Goal: Use online tool/utility: Utilize a website feature to perform a specific function

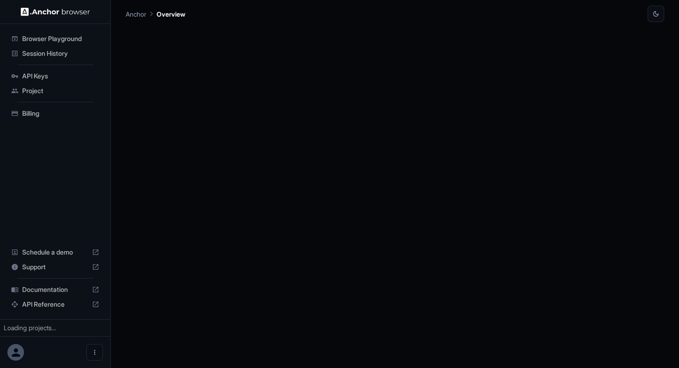
click at [285, 242] on div at bounding box center [395, 195] width 538 height 346
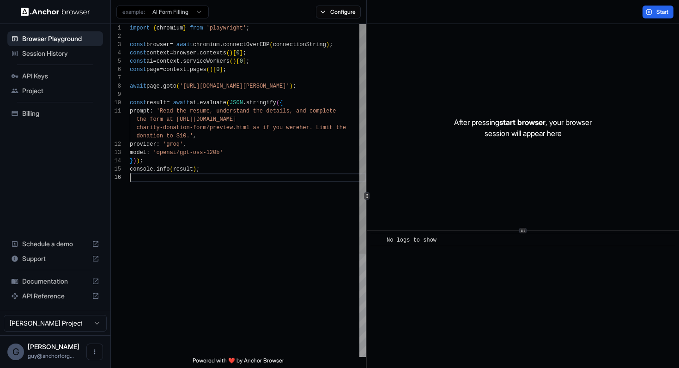
scroll to position [58, 0]
click at [333, 178] on div "import { chromium } from 'playwright' ; const browser = await chromium . connec…" at bounding box center [248, 265] width 236 height 483
click at [139, 101] on div "import { chromium } from 'playwright' ; const browser = await chromium . connec…" at bounding box center [248, 265] width 236 height 483
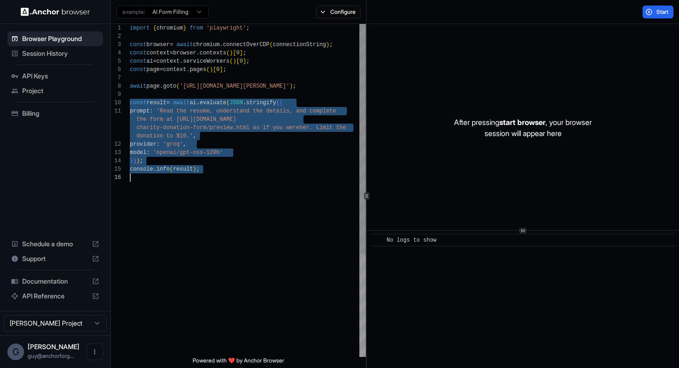
drag, startPoint x: 139, startPoint y: 101, endPoint x: 289, endPoint y: 200, distance: 179.3
click at [289, 200] on div "import { chromium } from 'playwright' ; const browser = await chromium . connec…" at bounding box center [248, 265] width 236 height 483
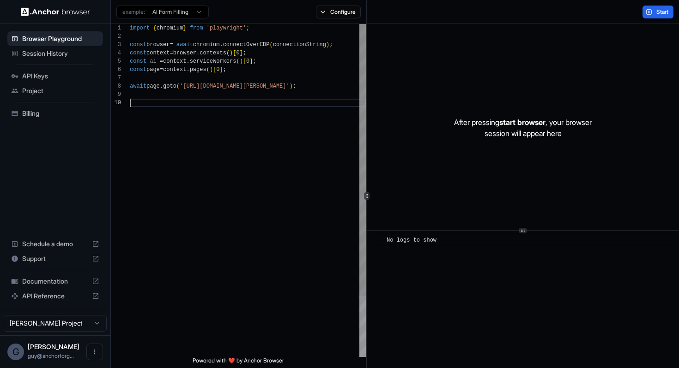
click at [233, 85] on div "import { chromium } from 'playwright' ; const browser = await chromium . connec…" at bounding box center [248, 228] width 236 height 408
drag, startPoint x: 233, startPoint y: 85, endPoint x: 306, endPoint y: 88, distance: 72.6
click at [306, 88] on div "import { chromium } from 'playwright' ; const browser = await chromium . connec…" at bounding box center [248, 228] width 236 height 408
type textarea "**********"
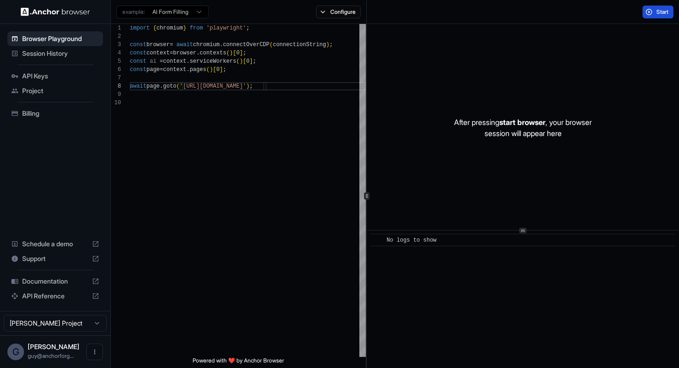
click at [652, 7] on button "Start" at bounding box center [657, 12] width 31 height 13
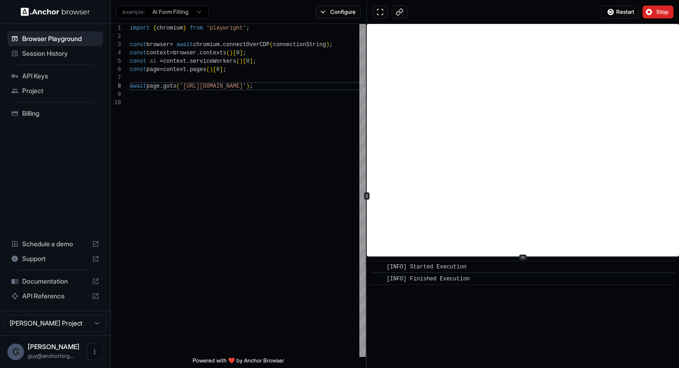
click at [544, 258] on div at bounding box center [523, 257] width 312 height 0
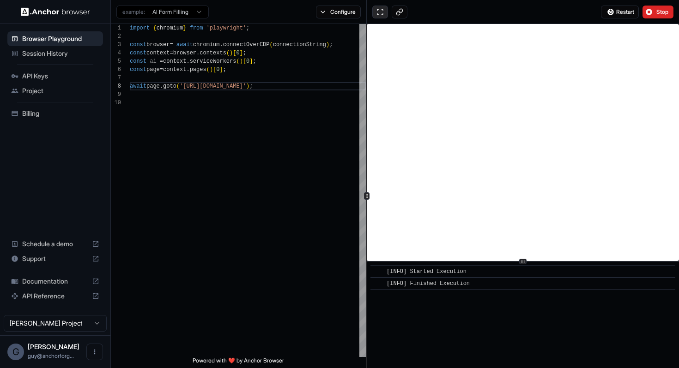
click at [374, 6] on button at bounding box center [380, 12] width 16 height 13
